Goal: Navigation & Orientation: Find specific page/section

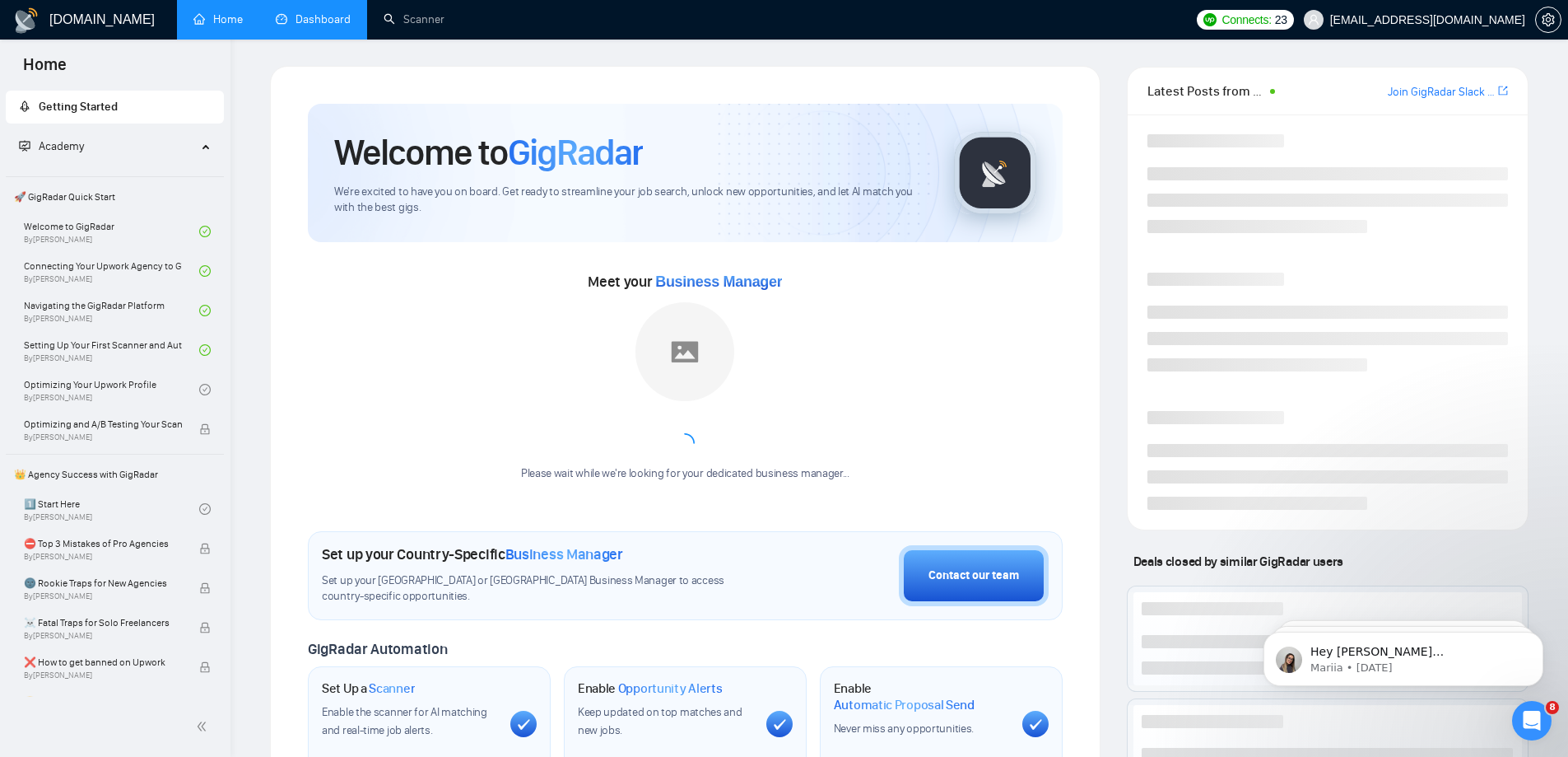
click at [304, 21] on link "Dashboard" at bounding box center [313, 19] width 75 height 14
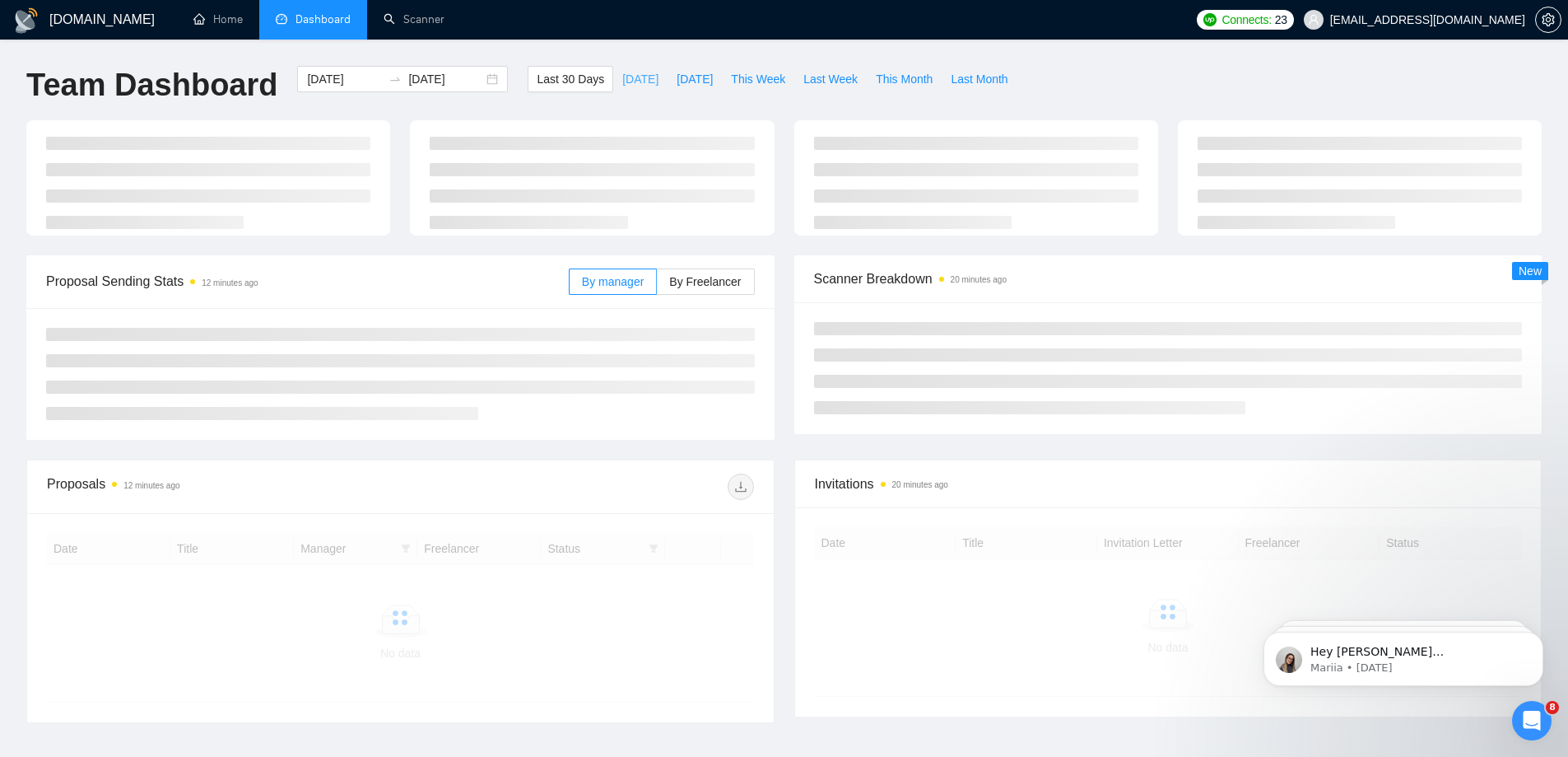
click at [622, 81] on span "[DATE]" at bounding box center [640, 79] width 36 height 18
type input "[DATE]"
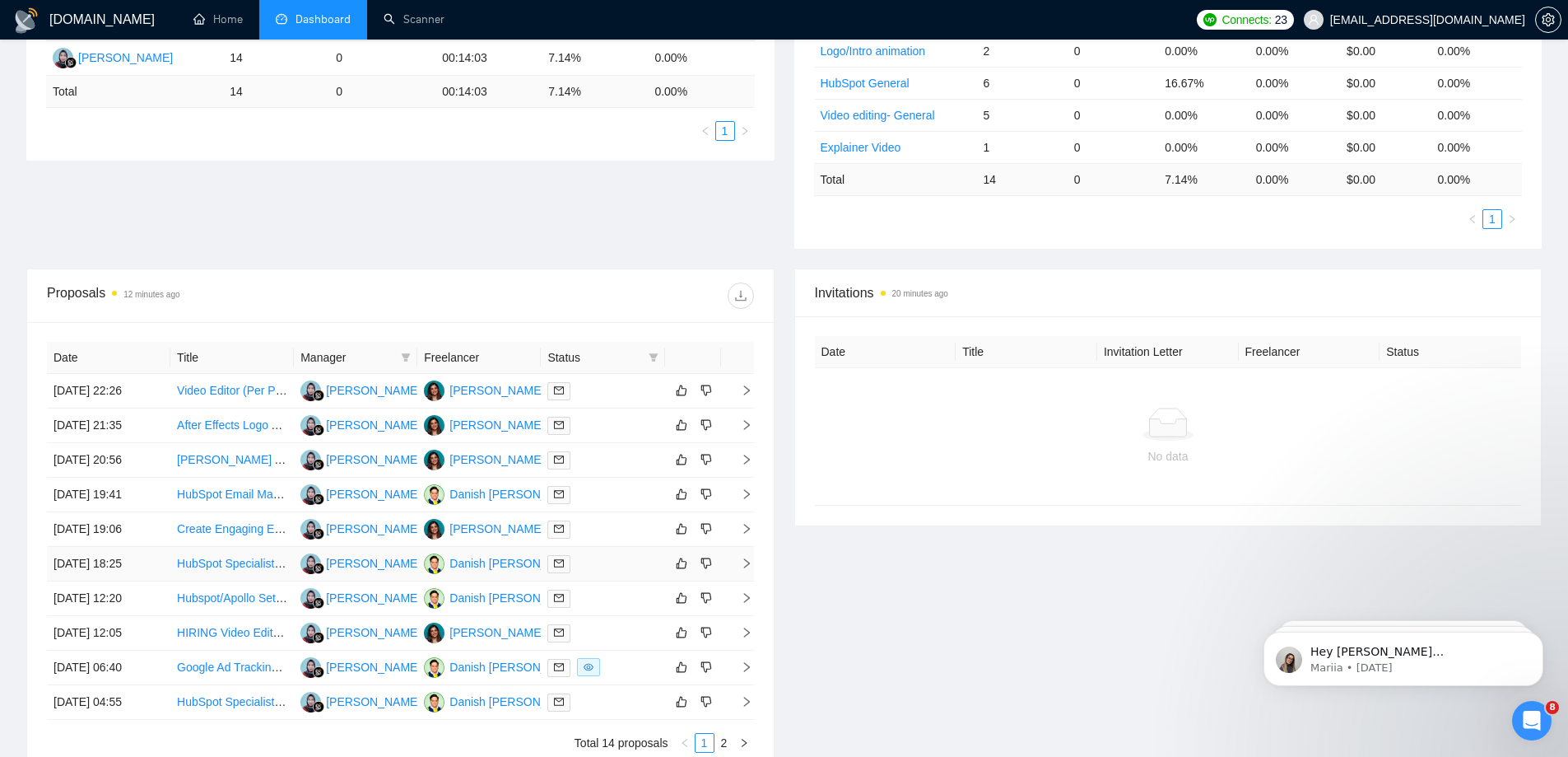
scroll to position [247, 0]
